Goal: Task Accomplishment & Management: Manage account settings

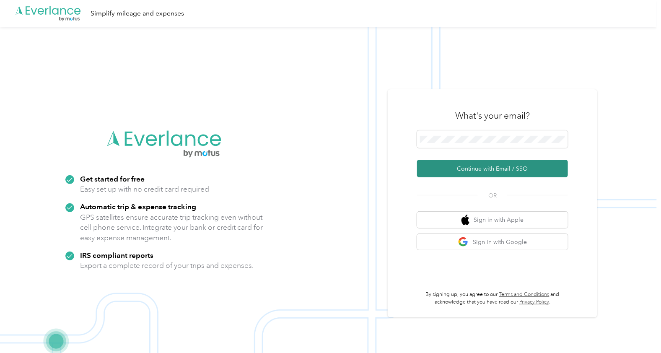
click at [493, 171] on button "Continue with Email / SSO" at bounding box center [492, 169] width 151 height 18
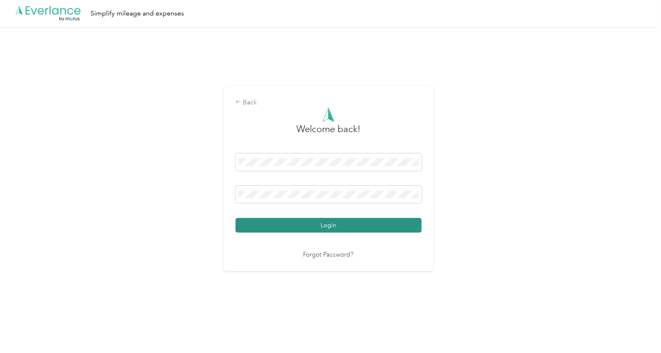
click at [331, 229] on button "Login" at bounding box center [329, 225] width 186 height 15
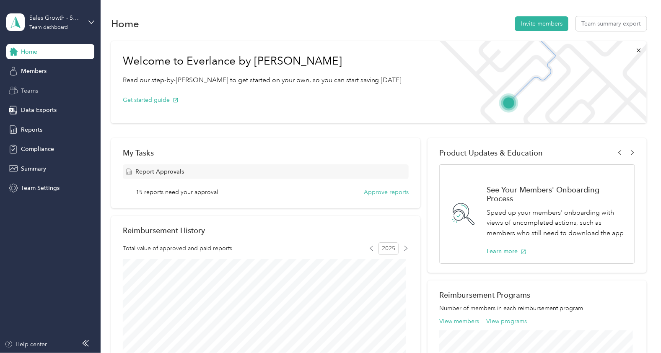
click at [40, 90] on div "Teams" at bounding box center [50, 90] width 88 height 15
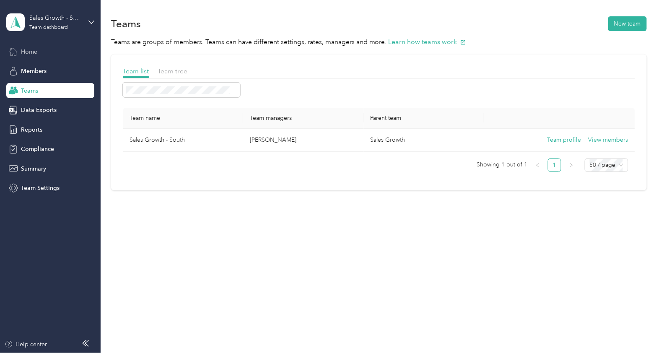
click at [47, 49] on div "Home" at bounding box center [50, 51] width 88 height 15
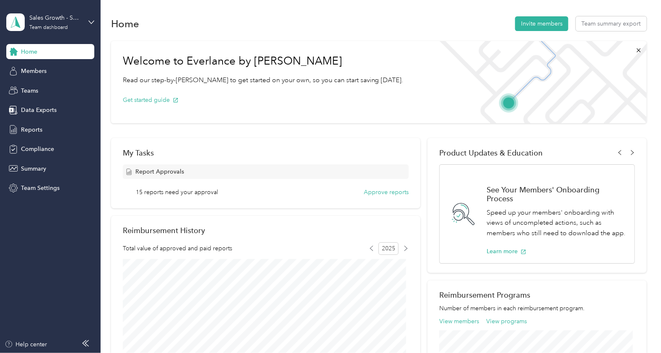
click at [86, 23] on div "Sales Growth - South Team dashboard" at bounding box center [50, 22] width 88 height 29
click at [48, 68] on div "Team dashboard" at bounding box center [37, 69] width 46 height 9
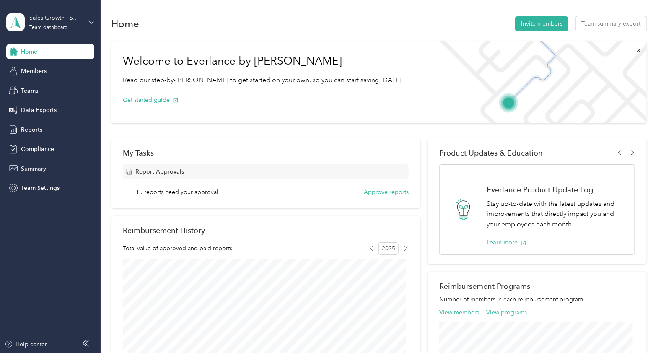
click at [91, 23] on icon at bounding box center [91, 22] width 6 height 6
click at [38, 67] on div "Team dashboard" at bounding box center [37, 69] width 46 height 9
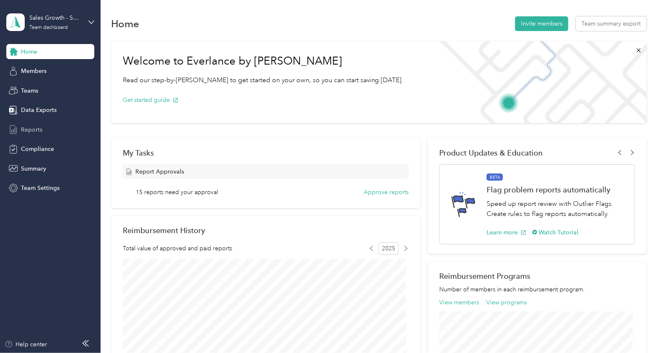
click at [37, 127] on span "Reports" at bounding box center [31, 129] width 21 height 9
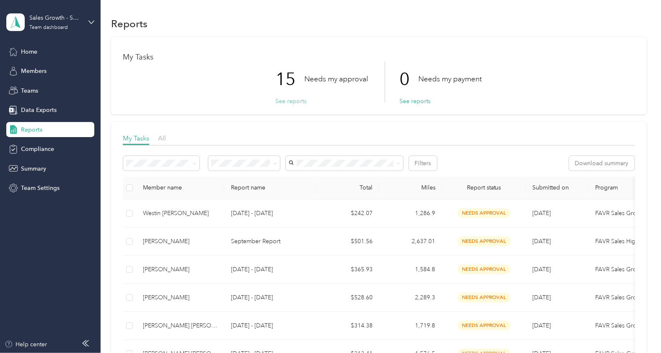
click at [284, 101] on button "See reports" at bounding box center [291, 101] width 31 height 9
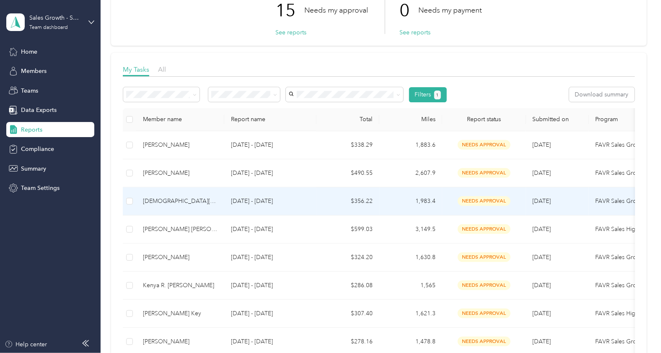
scroll to position [52, 0]
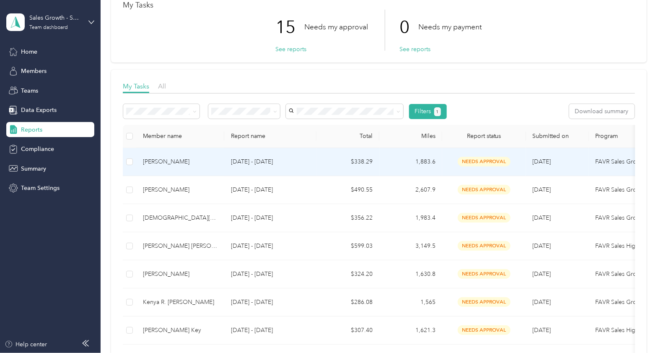
click at [164, 160] on div "[PERSON_NAME]" at bounding box center [180, 161] width 75 height 9
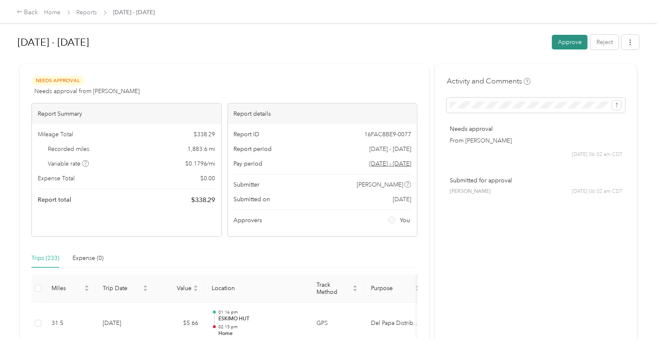
click at [564, 42] on button "Approve" at bounding box center [570, 42] width 36 height 15
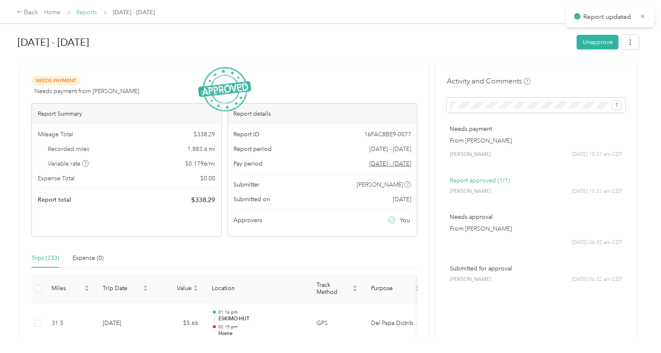
click at [87, 11] on link "Reports" at bounding box center [87, 12] width 21 height 7
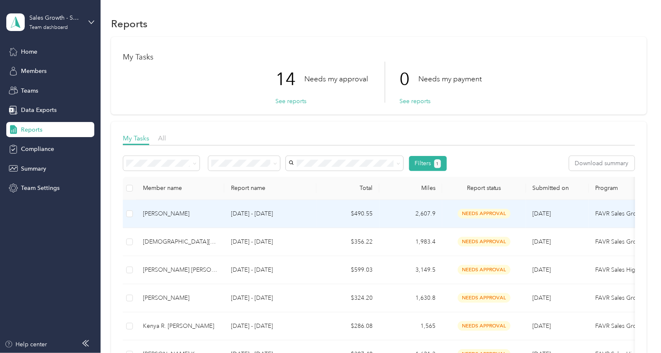
click at [193, 212] on div "[PERSON_NAME]" at bounding box center [180, 213] width 75 height 9
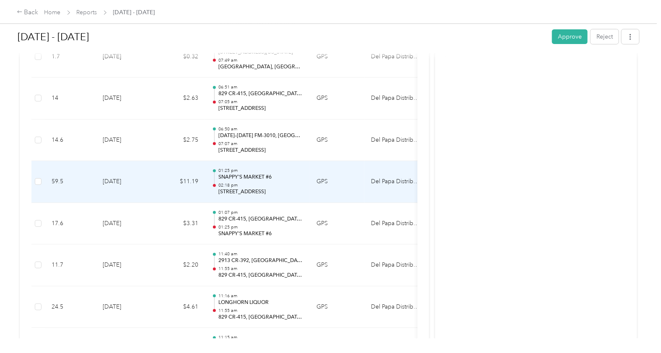
scroll to position [6709, 0]
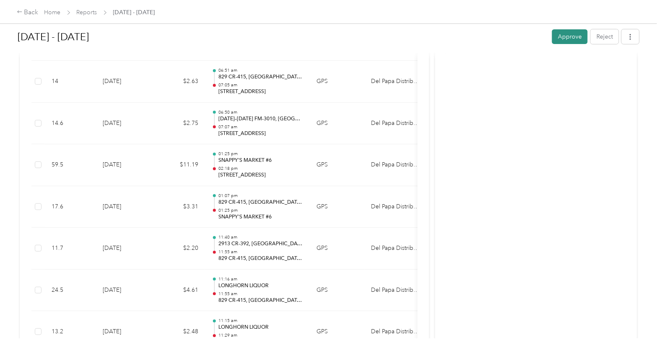
click at [556, 35] on button "Approve" at bounding box center [570, 36] width 36 height 15
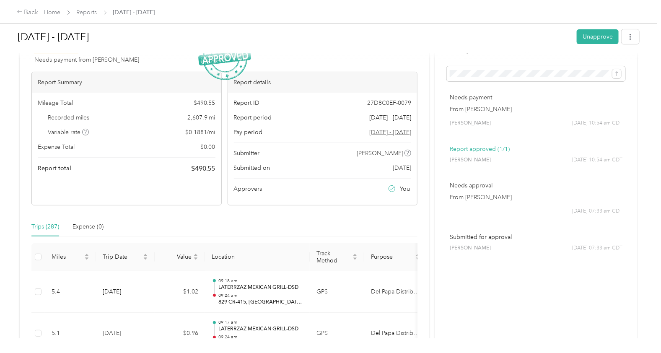
scroll to position [0, 0]
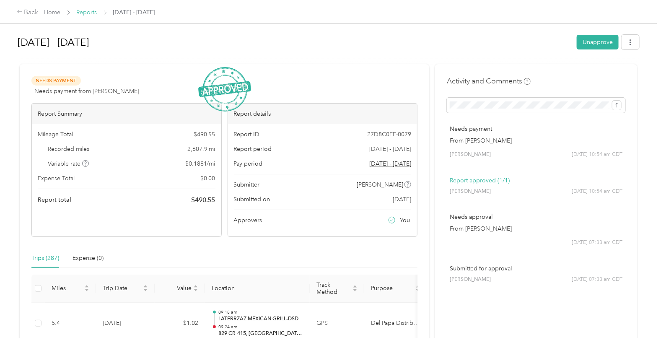
click at [85, 11] on link "Reports" at bounding box center [87, 12] width 21 height 7
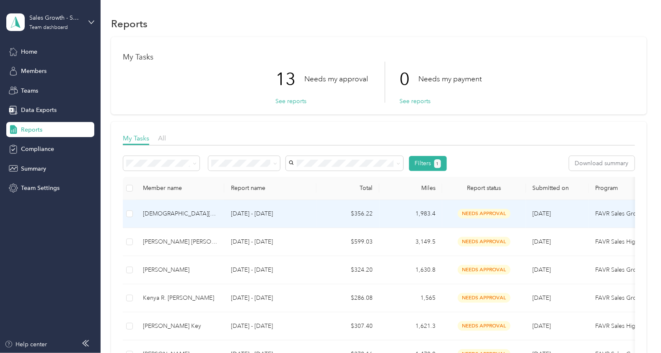
click at [159, 212] on div "[DEMOGRAPHIC_DATA][PERSON_NAME]" at bounding box center [180, 213] width 75 height 9
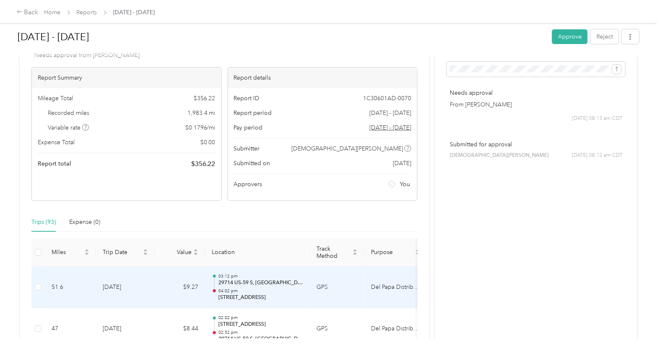
scroll to position [104, 0]
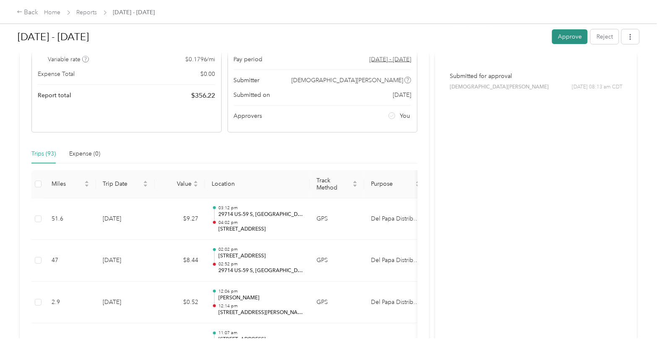
click at [561, 38] on button "Approve" at bounding box center [570, 36] width 36 height 15
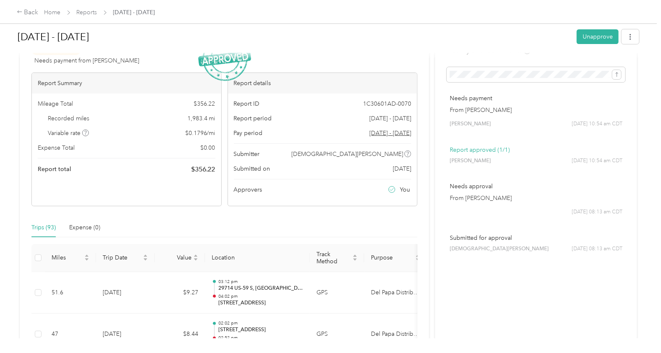
scroll to position [0, 0]
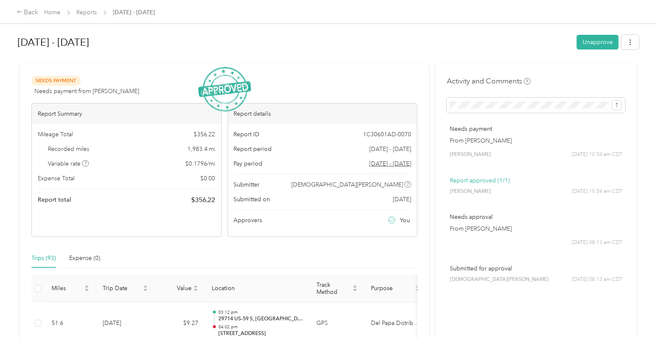
click at [86, 8] on span "Reports" at bounding box center [87, 12] width 21 height 9
click at [84, 13] on link "Reports" at bounding box center [87, 12] width 21 height 7
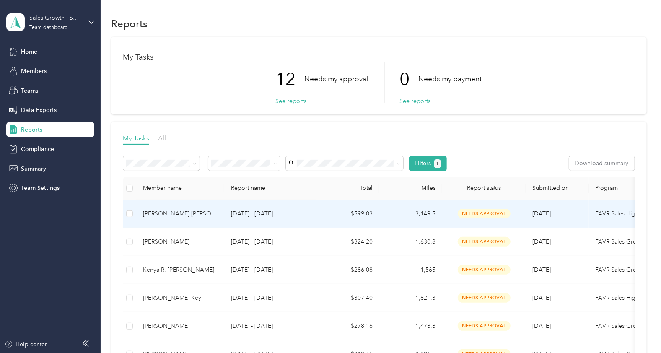
click at [166, 212] on div "[PERSON_NAME] [PERSON_NAME]" at bounding box center [180, 213] width 75 height 9
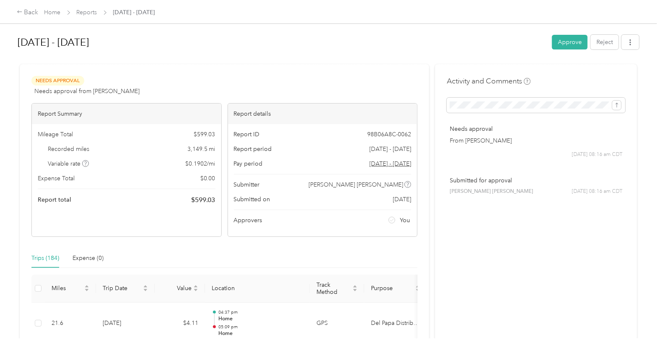
click at [572, 41] on button "Approve" at bounding box center [570, 42] width 36 height 15
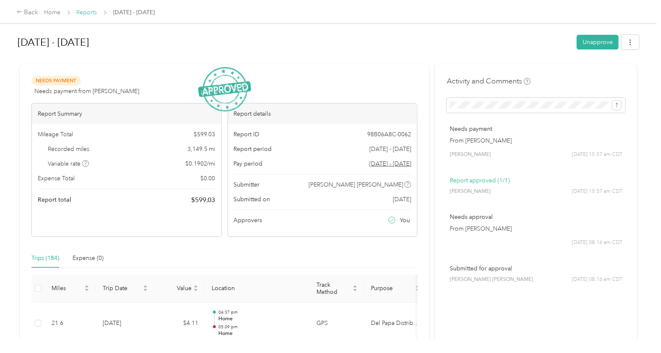
click at [81, 13] on link "Reports" at bounding box center [87, 12] width 21 height 7
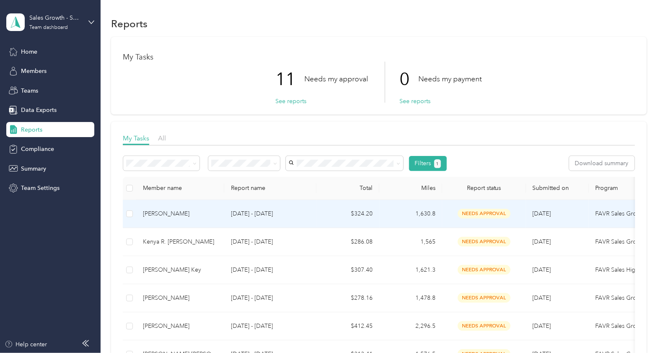
click at [174, 214] on div "[PERSON_NAME]" at bounding box center [180, 213] width 75 height 9
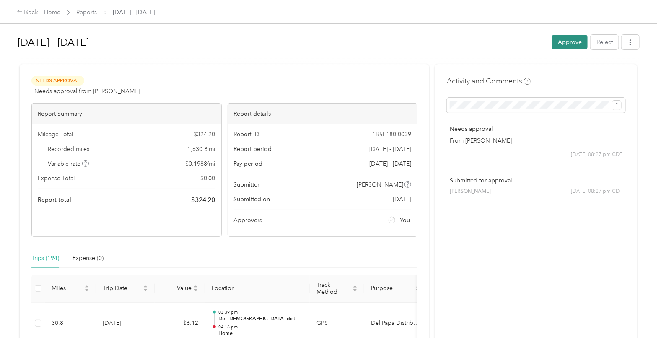
click at [575, 38] on button "Approve" at bounding box center [570, 42] width 36 height 15
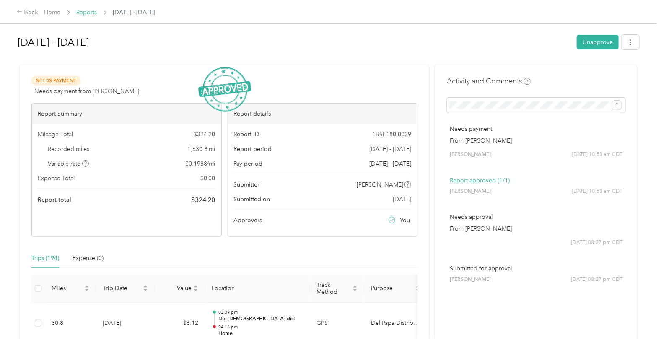
click at [88, 15] on link "Reports" at bounding box center [87, 12] width 21 height 7
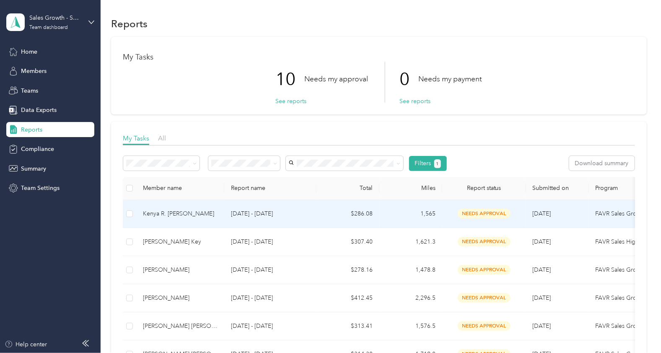
click at [174, 216] on div "Kenya R. [PERSON_NAME]" at bounding box center [180, 213] width 75 height 9
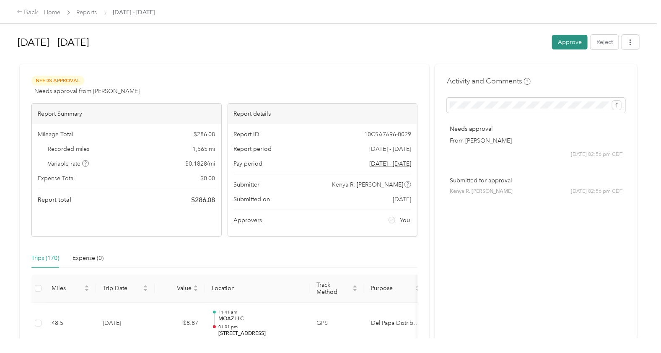
click at [557, 45] on button "Approve" at bounding box center [570, 42] width 36 height 15
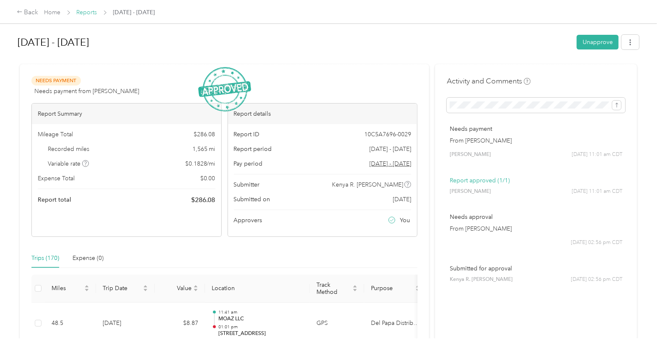
click at [90, 10] on link "Reports" at bounding box center [87, 12] width 21 height 7
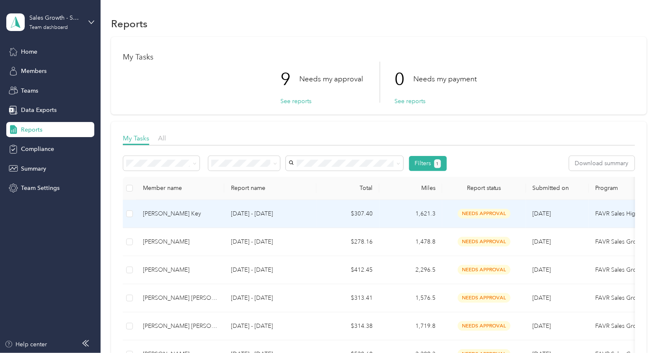
click at [159, 213] on div "[PERSON_NAME] Key" at bounding box center [180, 213] width 75 height 9
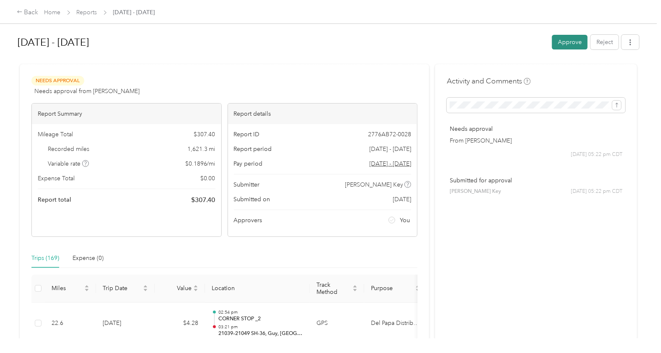
click at [574, 43] on button "Approve" at bounding box center [570, 42] width 36 height 15
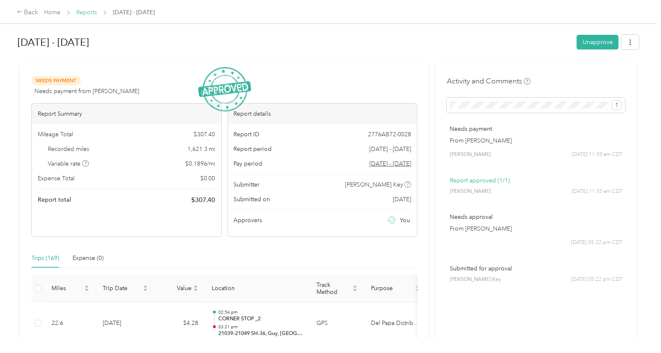
click at [86, 13] on link "Reports" at bounding box center [87, 12] width 21 height 7
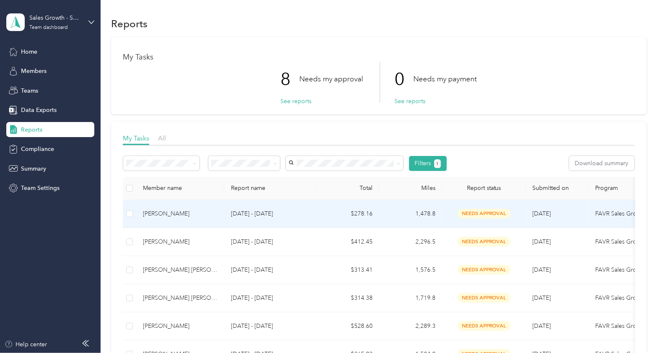
click at [166, 216] on div "[PERSON_NAME]" at bounding box center [180, 213] width 75 height 9
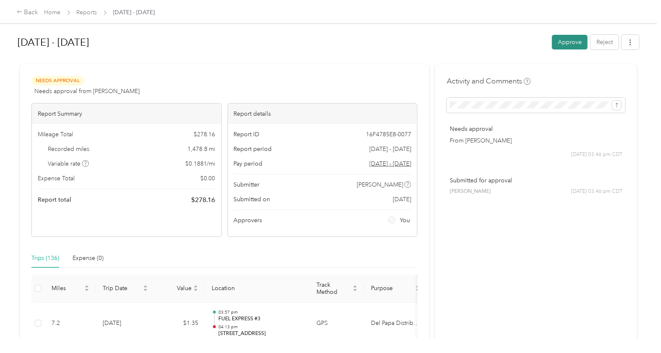
click at [565, 47] on button "Approve" at bounding box center [570, 42] width 36 height 15
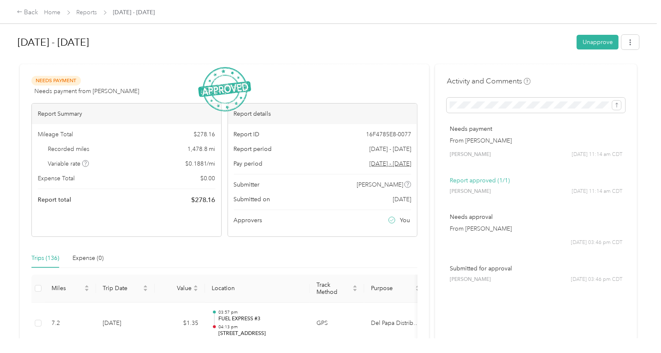
click at [91, 8] on span "Reports" at bounding box center [87, 12] width 21 height 9
click at [91, 9] on link "Reports" at bounding box center [87, 12] width 21 height 7
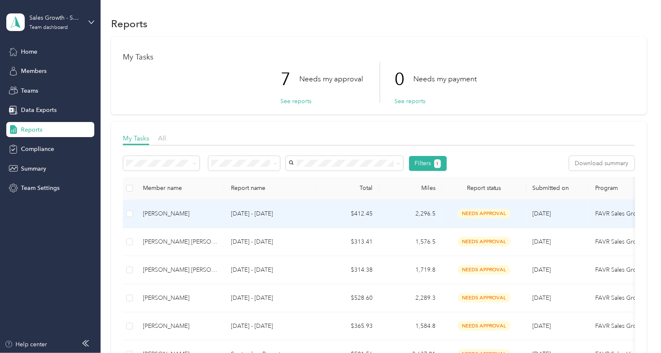
click at [170, 213] on div "[PERSON_NAME]" at bounding box center [180, 213] width 75 height 9
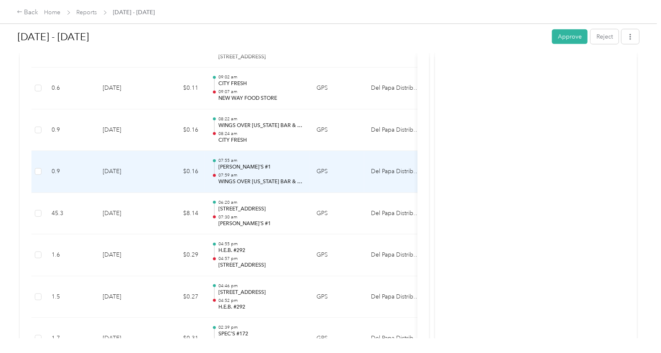
scroll to position [1624, 0]
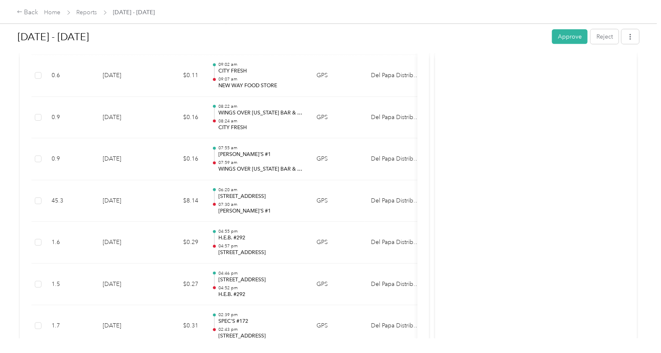
click at [564, 39] on button "Approve" at bounding box center [570, 36] width 36 height 15
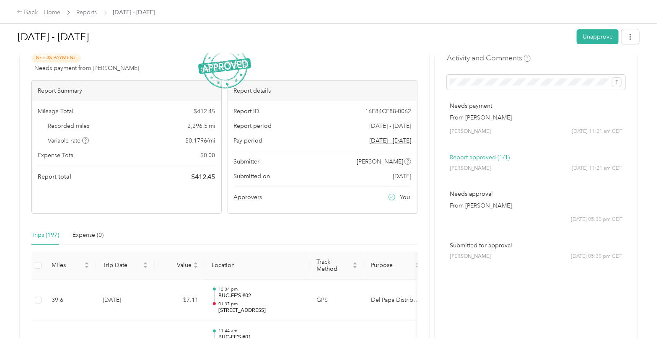
scroll to position [0, 0]
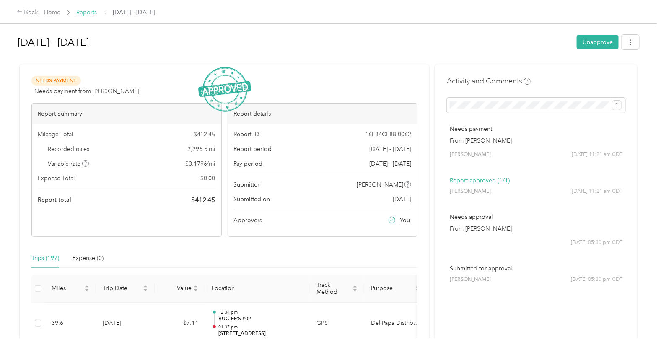
click at [92, 12] on link "Reports" at bounding box center [87, 12] width 21 height 7
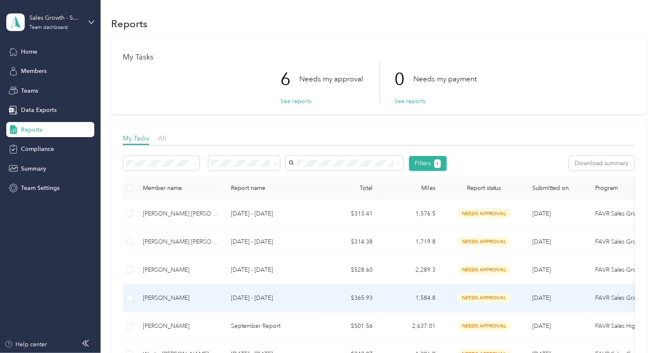
click at [174, 296] on div "[PERSON_NAME]" at bounding box center [180, 298] width 75 height 9
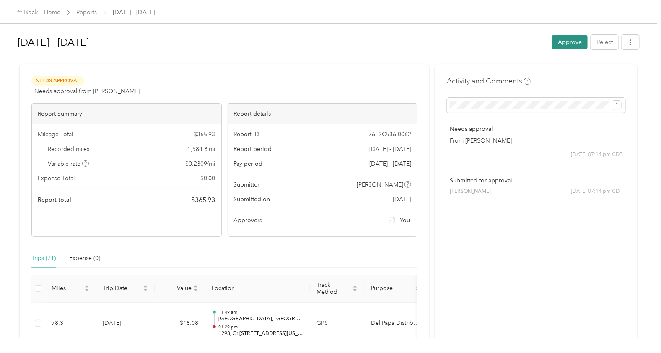
click at [577, 41] on button "Approve" at bounding box center [570, 42] width 36 height 15
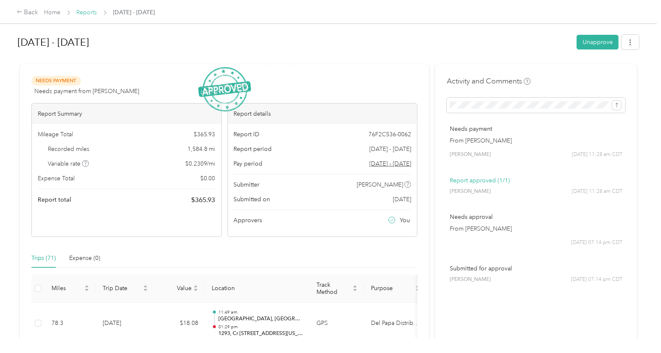
click at [90, 12] on link "Reports" at bounding box center [87, 12] width 21 height 7
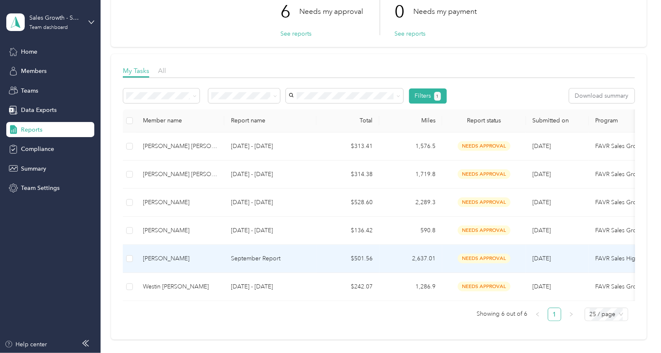
scroll to position [52, 0]
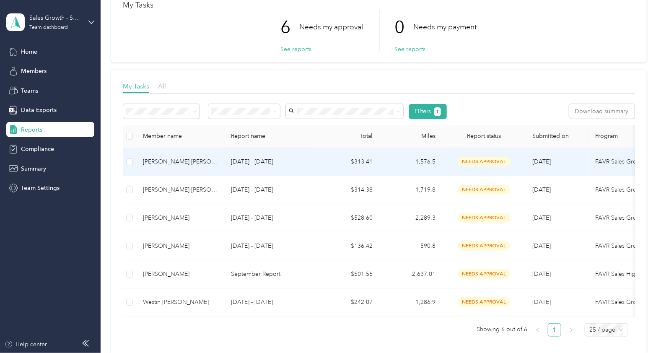
click at [160, 159] on div "[PERSON_NAME] [PERSON_NAME]" at bounding box center [180, 161] width 75 height 9
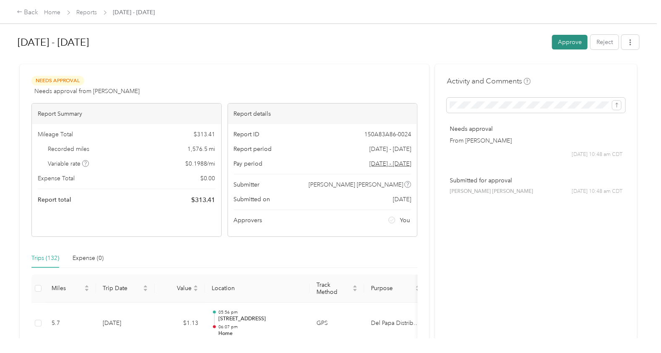
click at [580, 41] on button "Approve" at bounding box center [570, 42] width 36 height 15
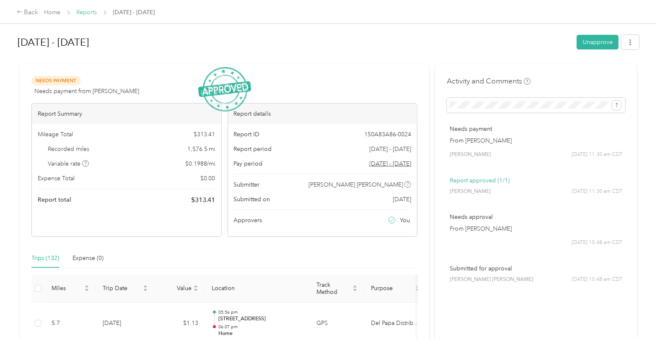
click at [85, 10] on link "Reports" at bounding box center [87, 12] width 21 height 7
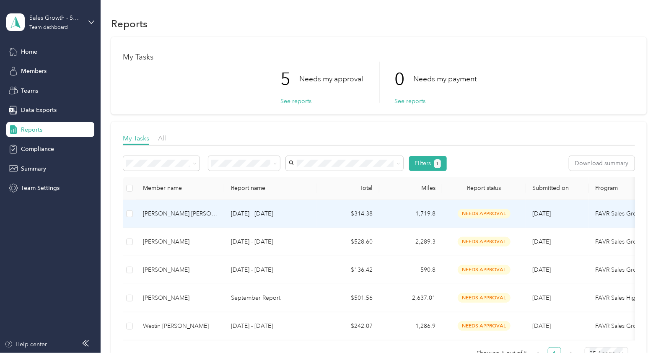
click at [169, 216] on div "[PERSON_NAME] [PERSON_NAME]" at bounding box center [180, 213] width 75 height 9
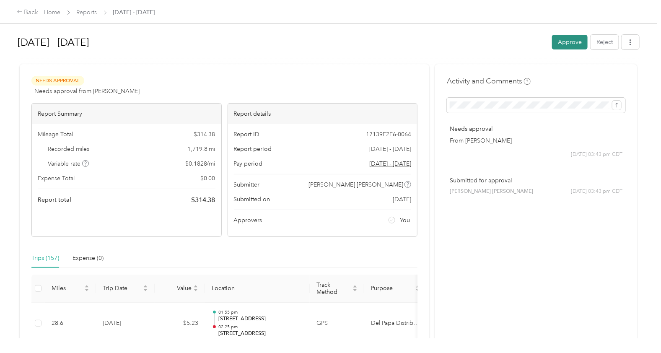
click at [577, 42] on button "Approve" at bounding box center [570, 42] width 36 height 15
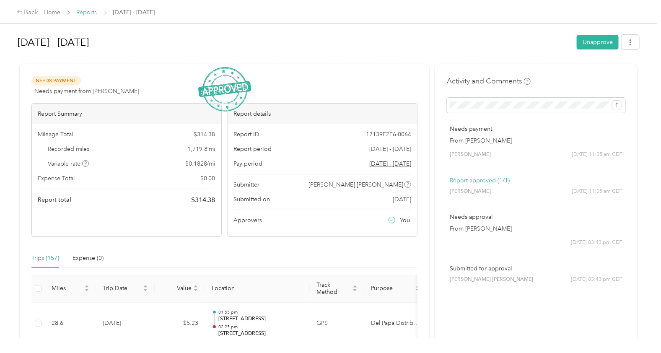
click at [87, 11] on link "Reports" at bounding box center [87, 12] width 21 height 7
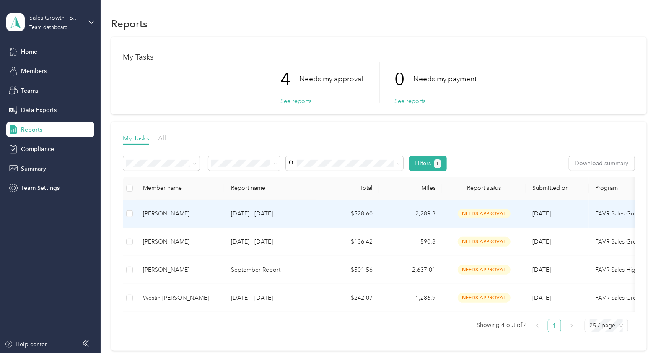
click at [166, 214] on div "[PERSON_NAME]" at bounding box center [180, 213] width 75 height 9
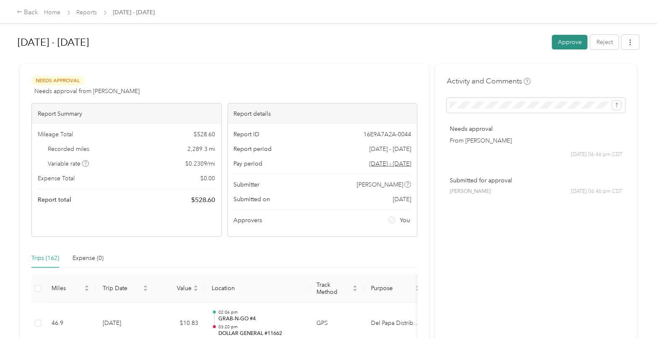
click at [563, 46] on button "Approve" at bounding box center [570, 42] width 36 height 15
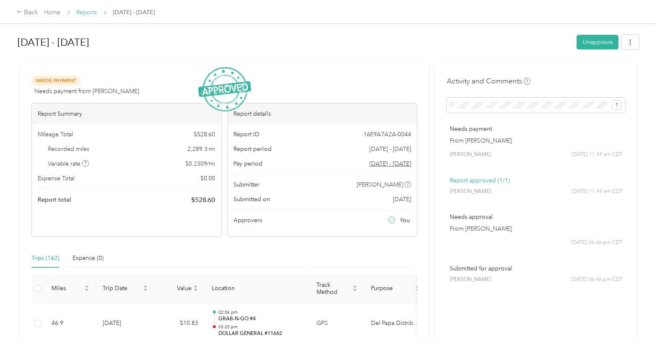
click at [86, 12] on link "Reports" at bounding box center [87, 12] width 21 height 7
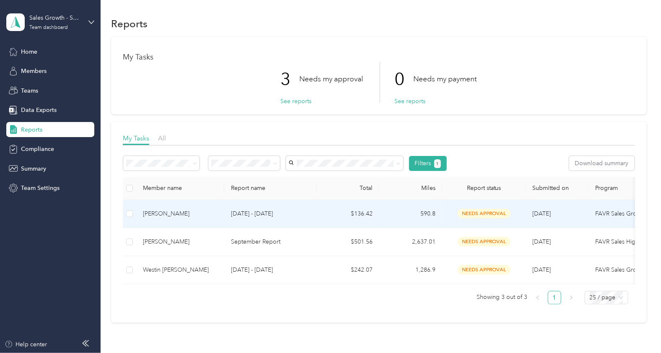
click at [245, 212] on p "[DATE] - [DATE]" at bounding box center [270, 213] width 79 height 9
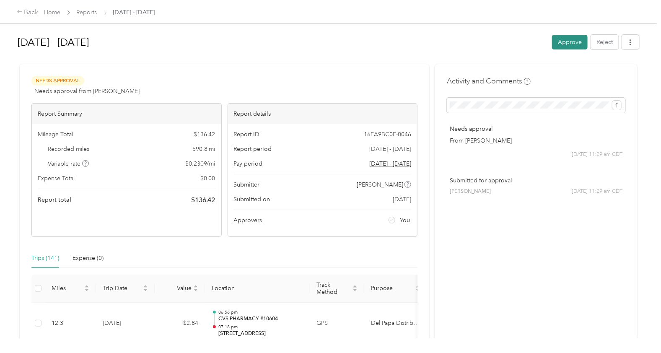
click at [568, 46] on button "Approve" at bounding box center [570, 42] width 36 height 15
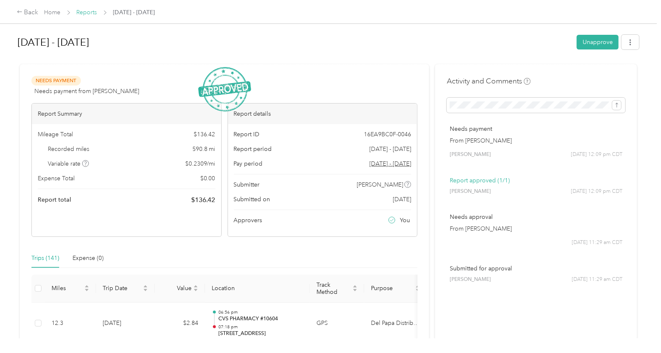
click at [91, 9] on link "Reports" at bounding box center [87, 12] width 21 height 7
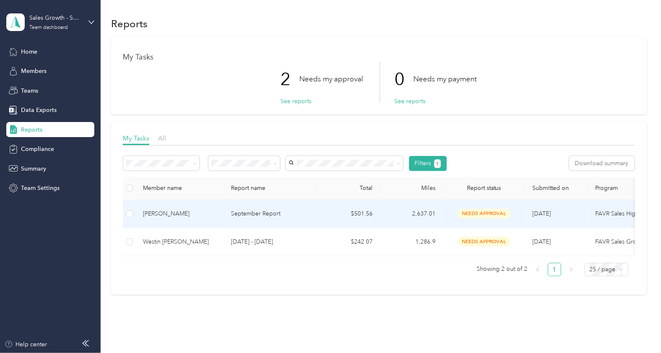
click at [171, 210] on div "[PERSON_NAME]" at bounding box center [180, 213] width 75 height 9
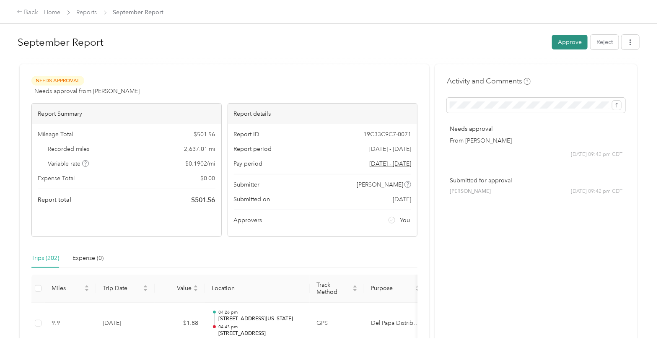
click at [565, 37] on button "Approve" at bounding box center [570, 42] width 36 height 15
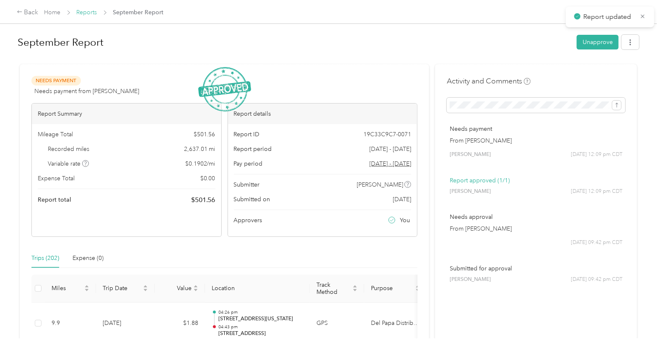
click at [86, 14] on link "Reports" at bounding box center [87, 12] width 21 height 7
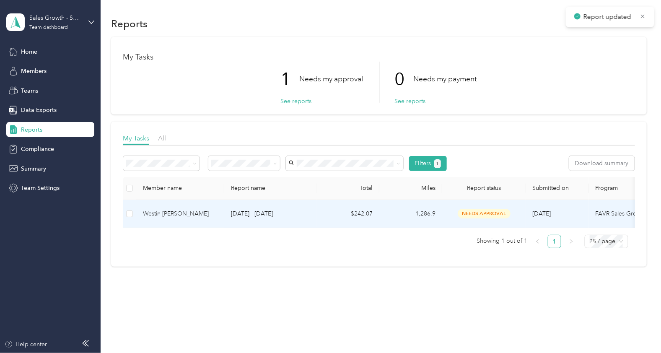
click at [181, 214] on div "Westin [PERSON_NAME]" at bounding box center [180, 213] width 75 height 9
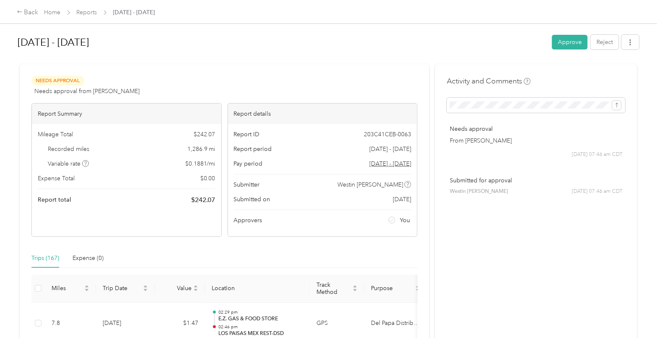
click at [559, 34] on div "[DATE] - [DATE] Approve Reject" at bounding box center [329, 43] width 622 height 25
click at [561, 42] on button "Approve" at bounding box center [570, 42] width 36 height 15
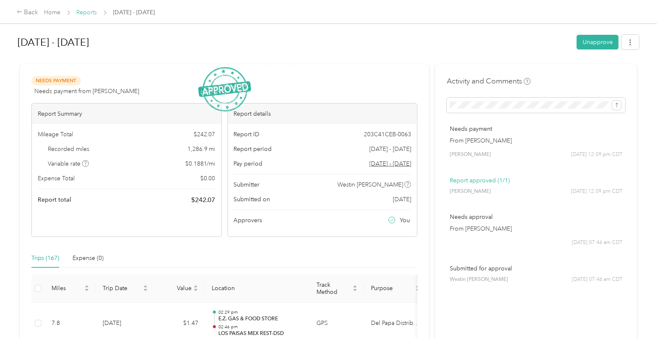
click at [89, 11] on link "Reports" at bounding box center [87, 12] width 21 height 7
